Goal: Information Seeking & Learning: Find contact information

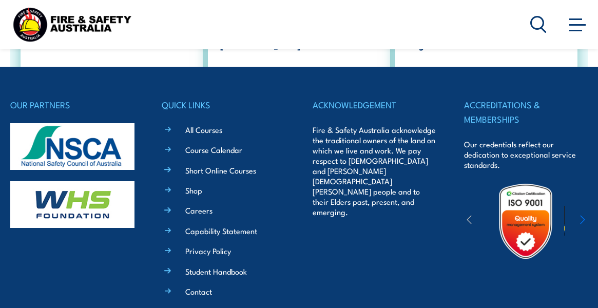
scroll to position [1872, 0]
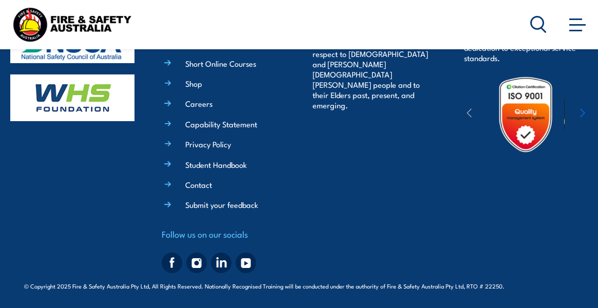
click at [192, 182] on link "Contact" at bounding box center [198, 184] width 27 height 11
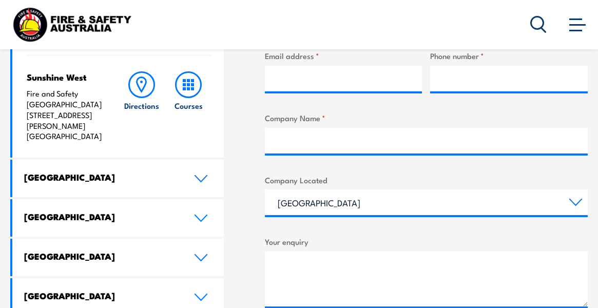
scroll to position [462, 0]
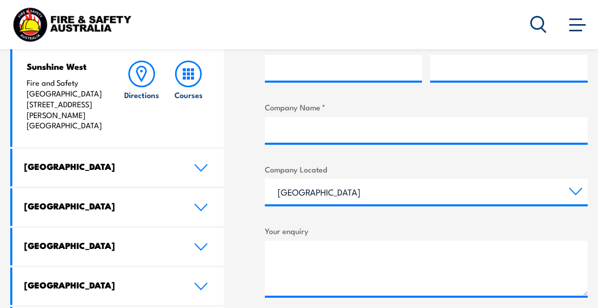
click at [115, 149] on link "[GEOGRAPHIC_DATA]" at bounding box center [118, 168] width 212 height 38
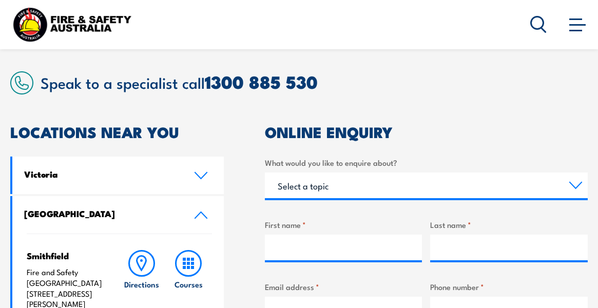
scroll to position [205, 0]
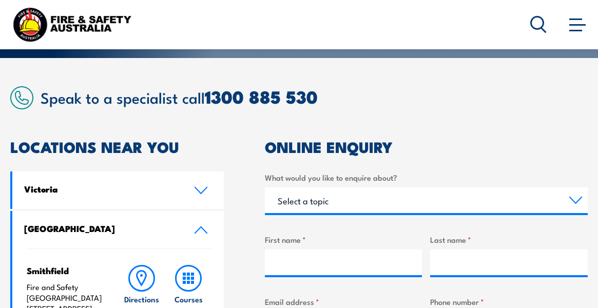
click at [95, 192] on h4 "Victoria" at bounding box center [101, 188] width 154 height 11
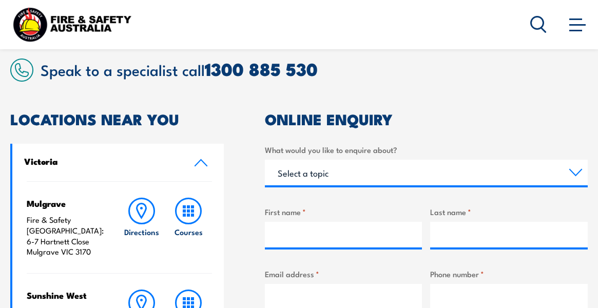
scroll to position [257, 0]
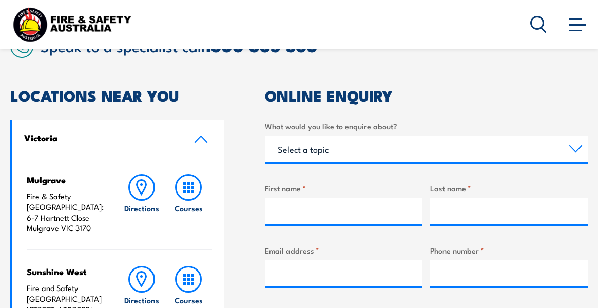
drag, startPoint x: 91, startPoint y: 217, endPoint x: 24, endPoint y: 208, distance: 67.9
click at [24, 208] on div "Mulgrave Fire & Safety Australia: 6-7 Hartnett Close Mulgrave VIC 3170 Directio…" at bounding box center [118, 255] width 212 height 195
copy p "6-7 Hartnett Close Mulgrave VIC 3170"
